Goal: Check status

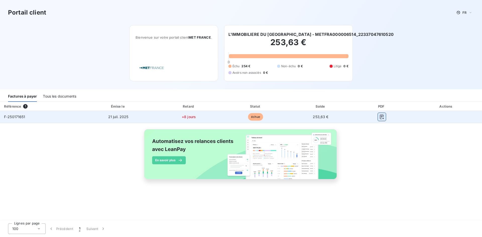
click at [378, 118] on button "button" at bounding box center [382, 117] width 8 height 8
